Goal: Transaction & Acquisition: Purchase product/service

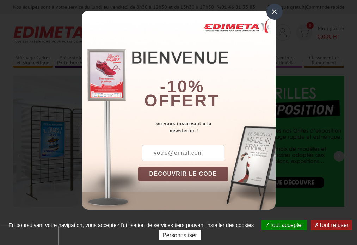
click at [283, 224] on button "Tout accepter" at bounding box center [285, 224] width 46 height 10
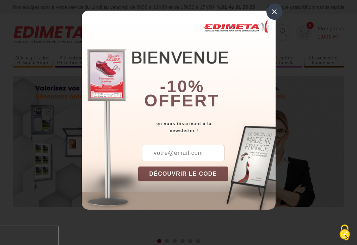
click at [275, 12] on div "×" at bounding box center [275, 12] width 16 height 16
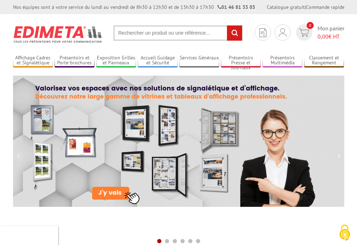
click at [0, 0] on div "Nos équipes sont à votre service du lundi au vendredi de 8h30 à 12h30 et de 13h…" at bounding box center [178, 7] width 357 height 14
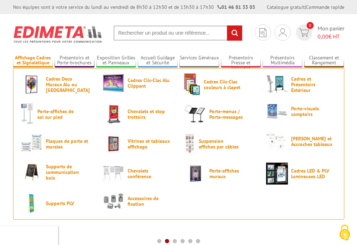
click at [33, 60] on link "Affichage Cadres et Signalétique" at bounding box center [33, 61] width 40 height 12
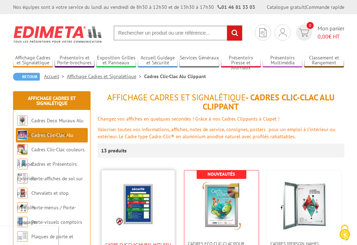
click at [139, 242] on span "Cadre CLIC CLAC Mural ANTI-FEU" at bounding box center [139, 244] width 66 height 5
